Goal: Information Seeking & Learning: Learn about a topic

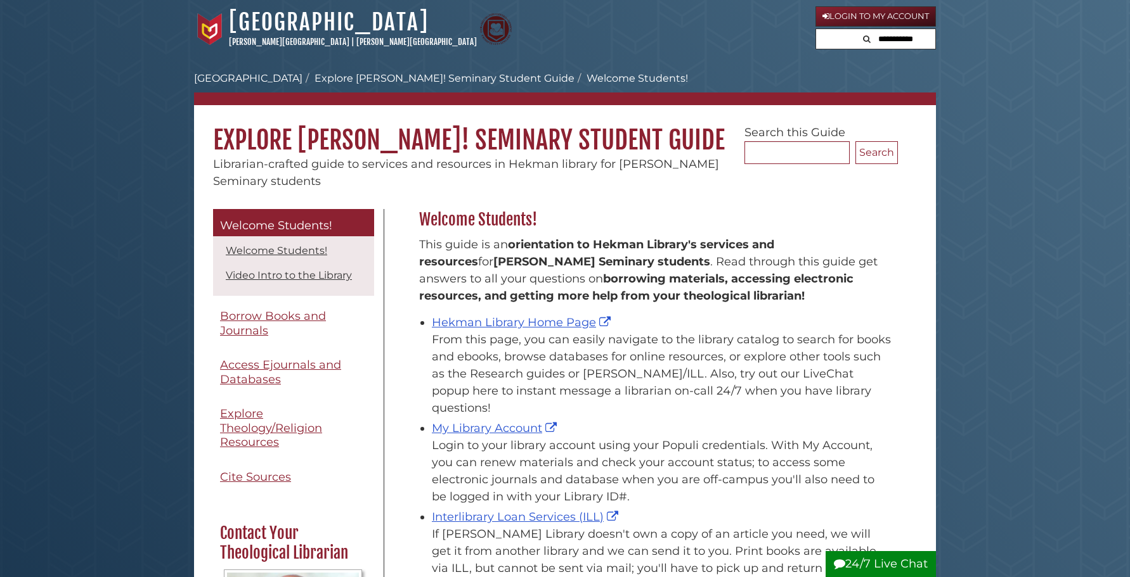
scroll to position [187, 485]
click at [472, 328] on link "Hekman Library Home Page" at bounding box center [523, 323] width 182 height 14
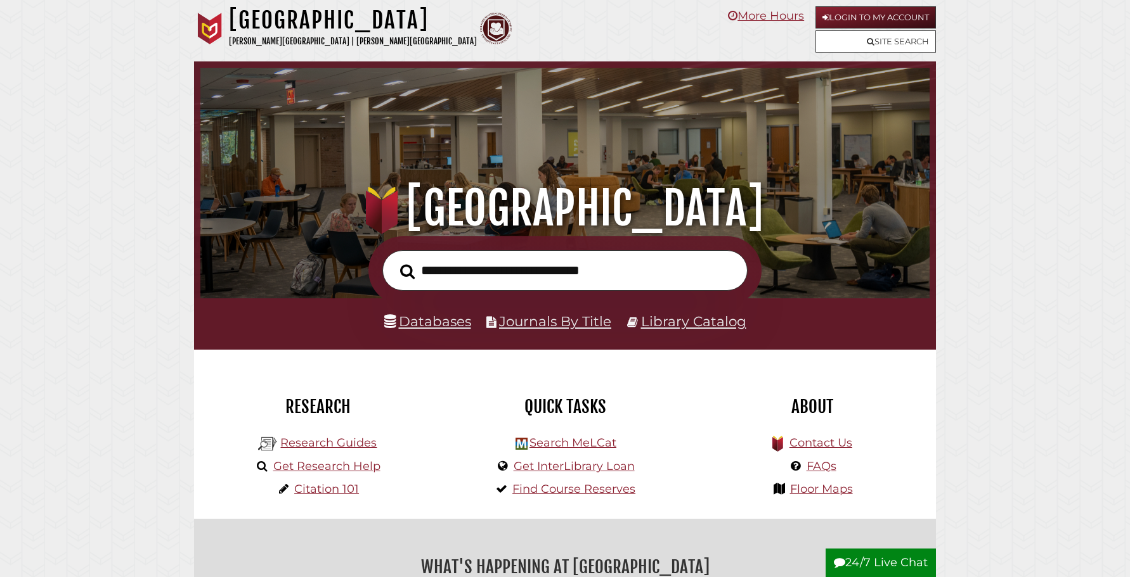
scroll to position [241, 723]
type input "**********"
click at [407, 272] on button "Search" at bounding box center [407, 272] width 27 height 23
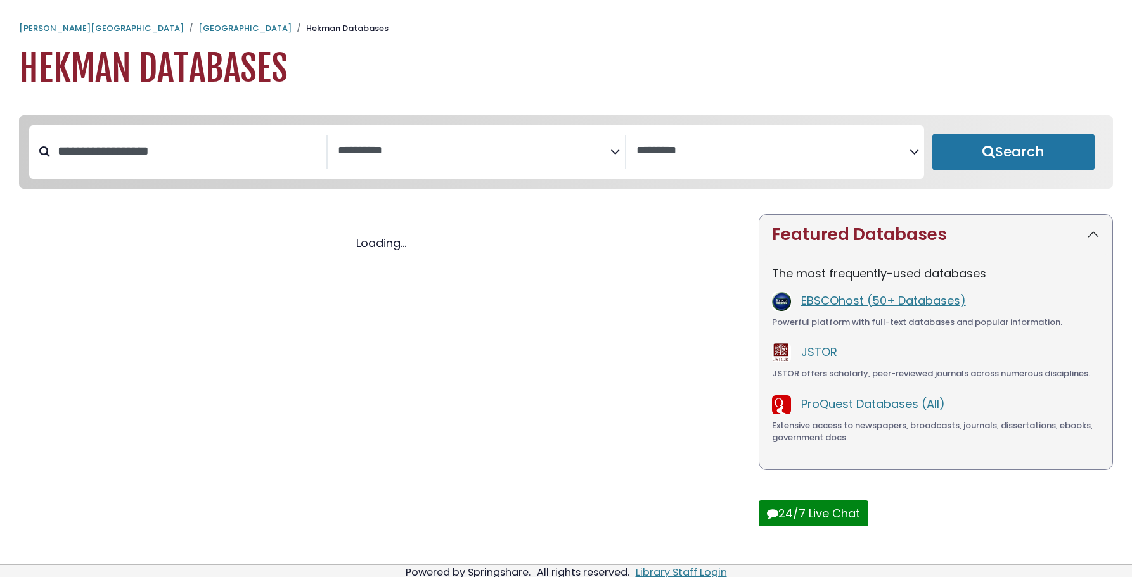
select select "Database Subject Filter"
select select "Database Vendors Filter"
select select "Database Subject Filter"
select select "Database Vendors Filter"
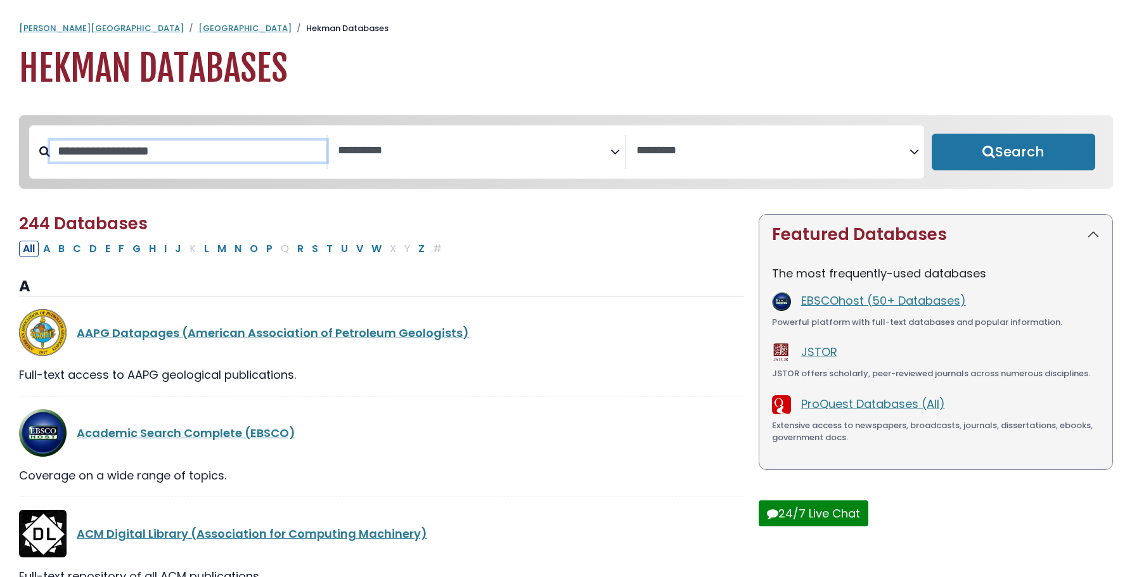
click at [251, 155] on input "Search database by title or keyword" at bounding box center [188, 151] width 276 height 21
type input "****"
click at [1013, 153] on button "Search" at bounding box center [1014, 152] width 164 height 37
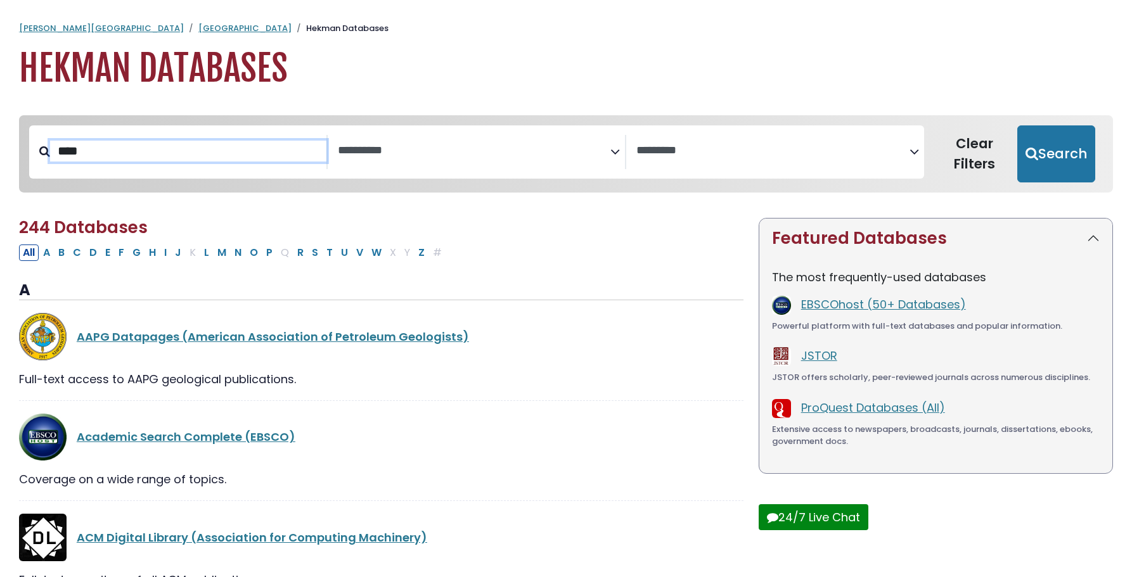
select select "Database Subject Filter"
select select "Database Vendors Filter"
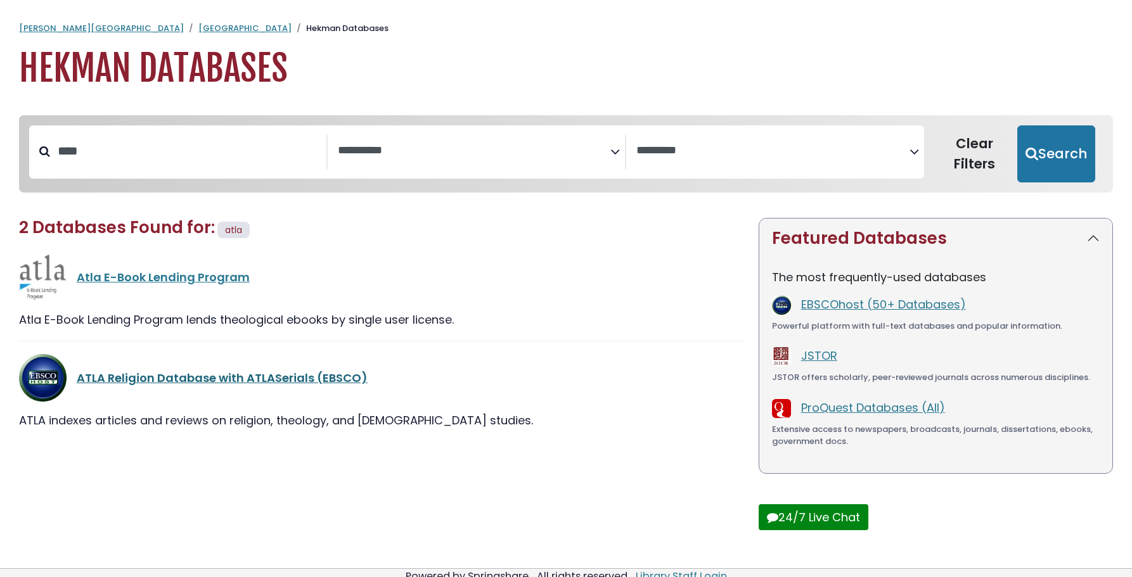
click at [160, 375] on link "ATLA Religion Database with ATLASerials (EBSCO)" at bounding box center [222, 378] width 291 height 16
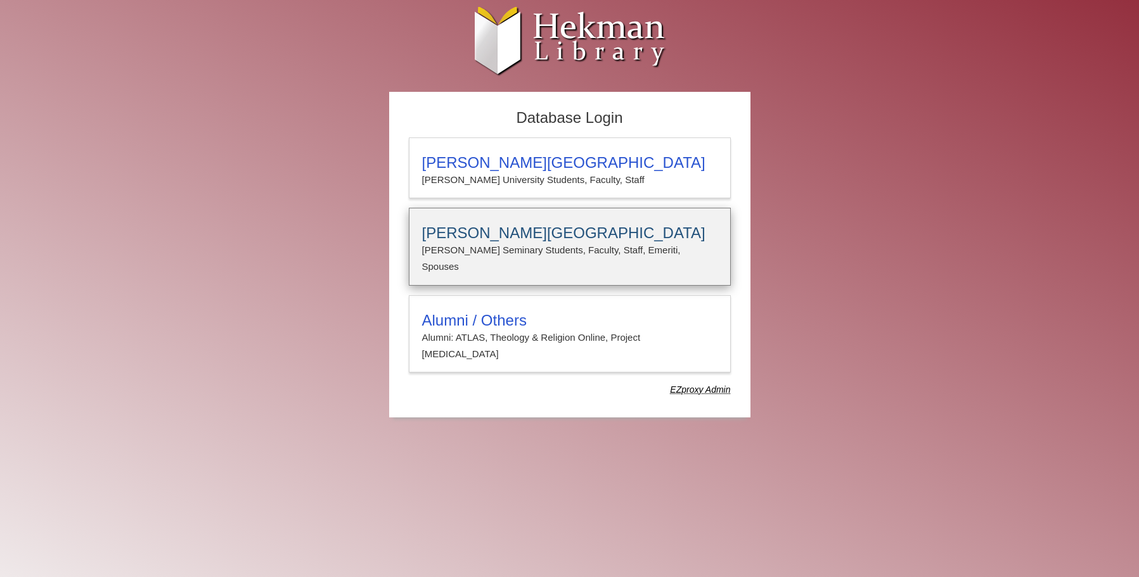
click at [482, 250] on p "Calvin Seminary Students, Faculty, Staff, Emeriti, Spouses" at bounding box center [569, 259] width 295 height 34
